Goal: Information Seeking & Learning: Learn about a topic

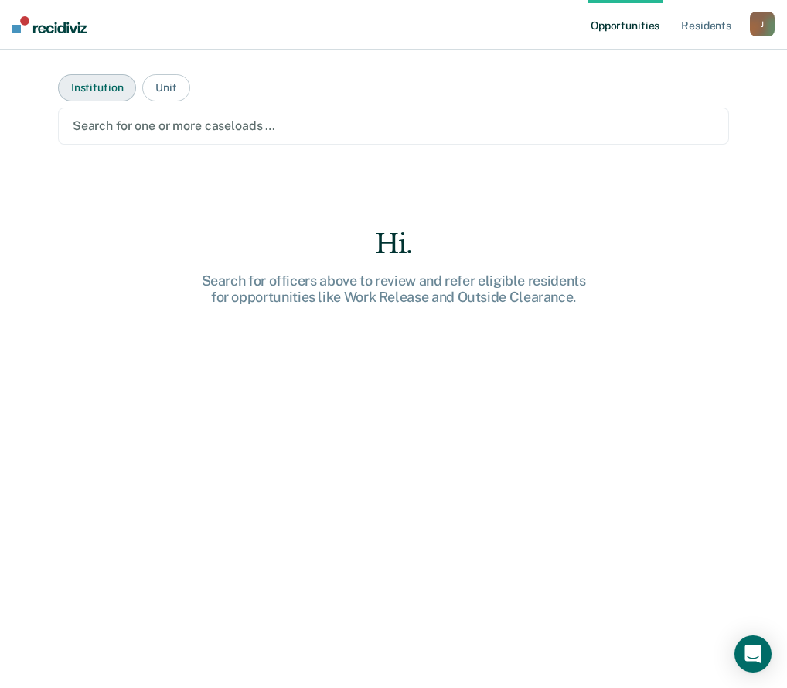
click at [103, 87] on button "Institution" at bounding box center [97, 87] width 78 height 27
click at [244, 135] on div at bounding box center [394, 126] width 642 height 18
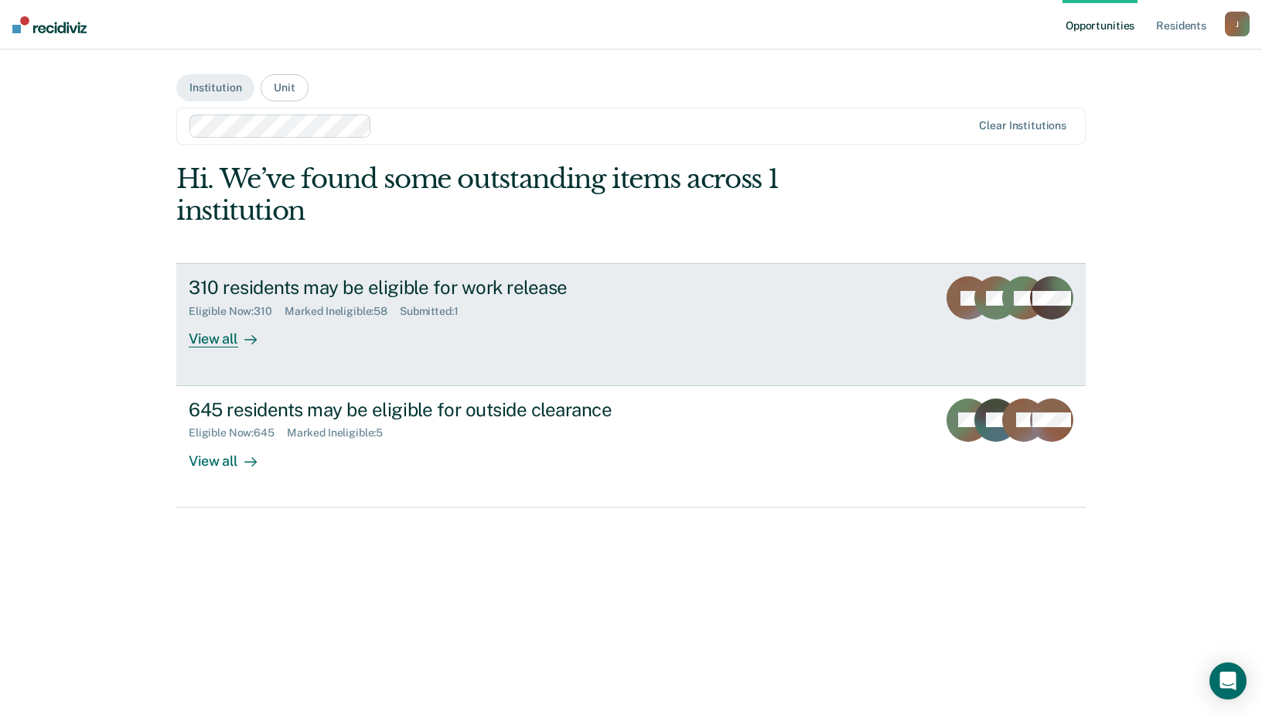
click at [229, 338] on div "View all" at bounding box center [232, 333] width 87 height 30
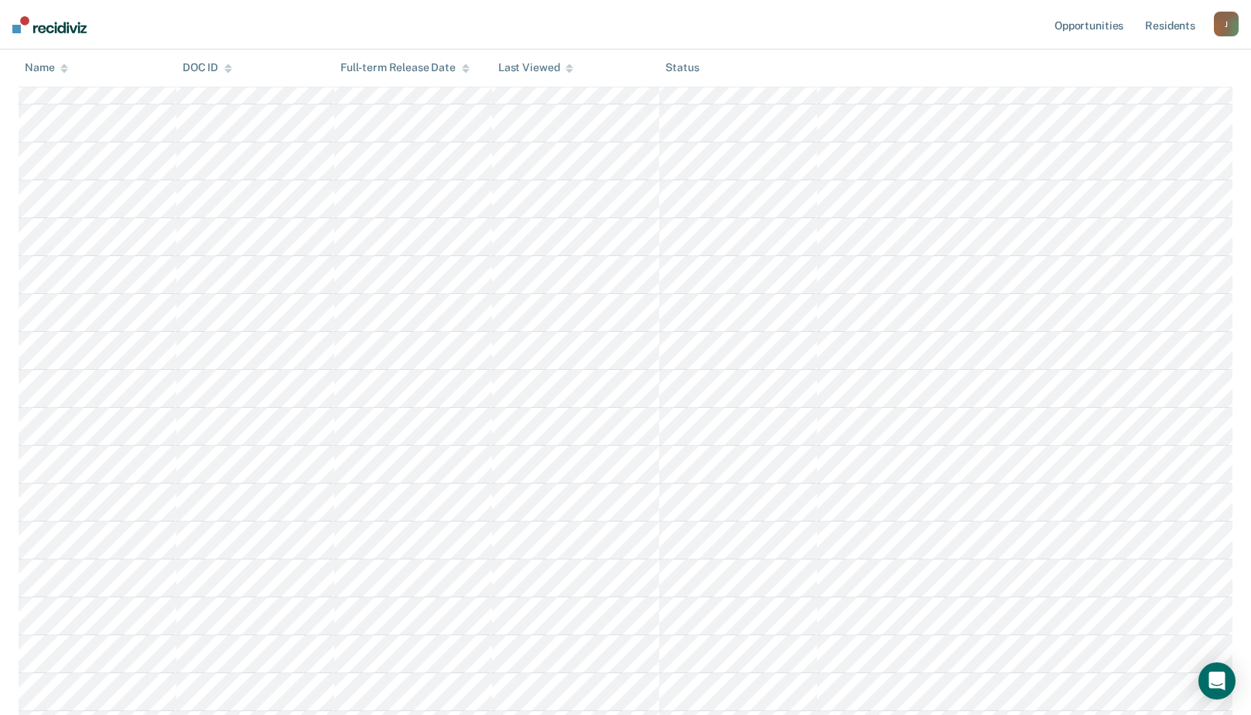
scroll to position [3326, 0]
